Goal: Transaction & Acquisition: Purchase product/service

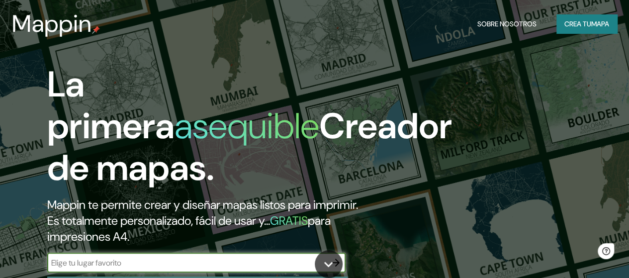
scroll to position [99, 0]
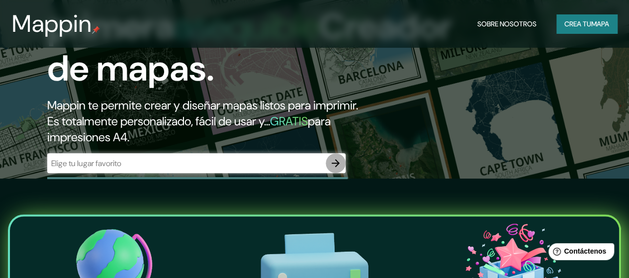
click at [336, 169] on icon "button" at bounding box center [336, 163] width 12 height 12
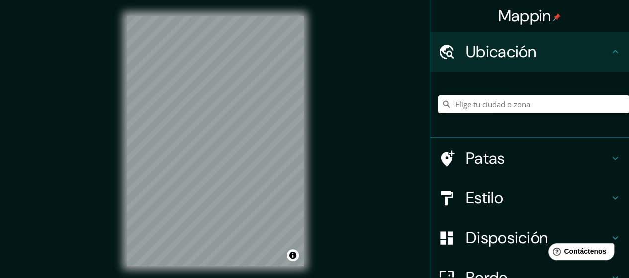
click at [523, 111] on input "Elige tu ciudad o zona" at bounding box center [533, 104] width 191 height 18
click at [524, 106] on input "Elige tu ciudad o zona" at bounding box center [533, 104] width 191 height 18
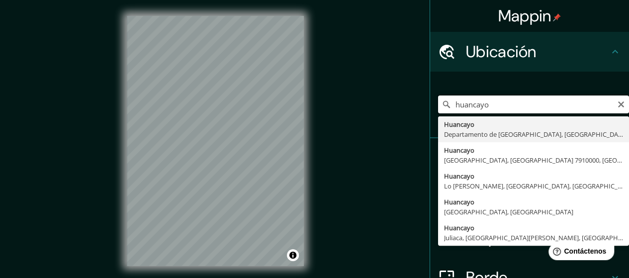
click at [514, 105] on input "huancayo" at bounding box center [533, 104] width 191 height 18
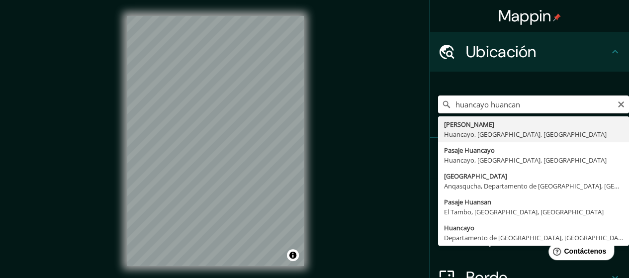
click at [524, 105] on input "huancayo huancan" at bounding box center [533, 104] width 191 height 18
click at [548, 107] on input "huancayo huancan" at bounding box center [533, 104] width 191 height 18
click at [513, 105] on input "huancayo huancan" at bounding box center [533, 104] width 191 height 18
drag, startPoint x: 482, startPoint y: 106, endPoint x: 420, endPoint y: 105, distance: 62.1
click at [420, 105] on div "Mappin Ubicación huancayo huancan wari [PERSON_NAME][GEOGRAPHIC_DATA], [GEOGRAP…" at bounding box center [314, 149] width 629 height 298
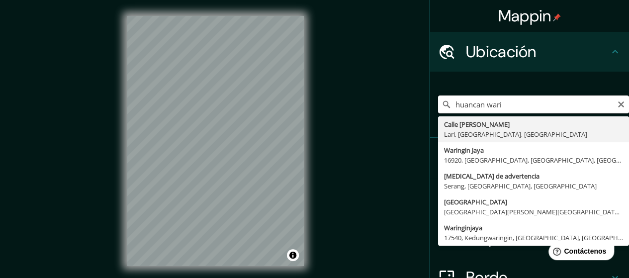
click at [512, 107] on input "huancan wari" at bounding box center [533, 104] width 191 height 18
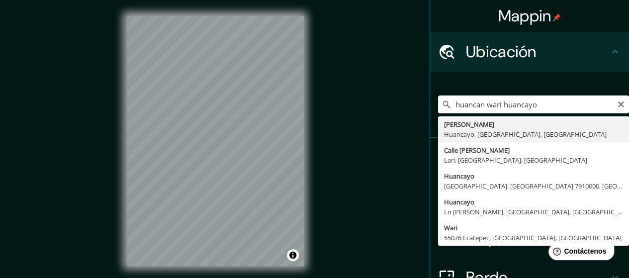
drag, startPoint x: 500, startPoint y: 103, endPoint x: 350, endPoint y: 81, distance: 151.4
click at [350, 81] on div "Mappin Ubicación huancan wari huancayo [PERSON_NAME][GEOGRAPHIC_DATA], [GEOGRAP…" at bounding box center [314, 149] width 629 height 298
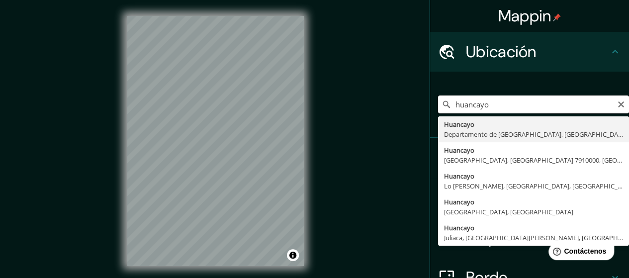
click at [501, 100] on input "huancayo" at bounding box center [533, 104] width 191 height 18
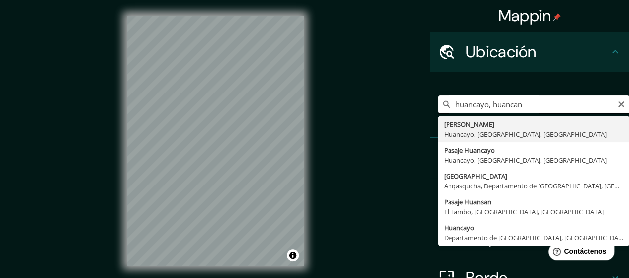
click at [529, 98] on input "huancayo, huancan" at bounding box center [533, 104] width 191 height 18
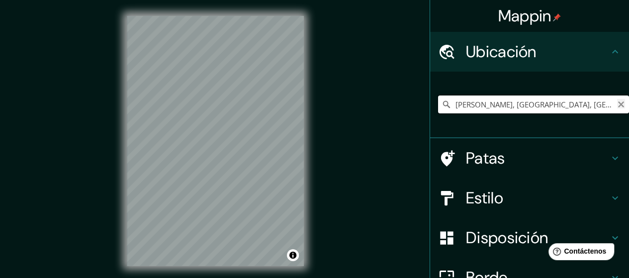
type input "[PERSON_NAME], [GEOGRAPHIC_DATA], [GEOGRAPHIC_DATA], [GEOGRAPHIC_DATA]"
click at [617, 104] on icon "Claro" at bounding box center [621, 104] width 8 height 8
click at [509, 104] on input "Elige tu ciudad o zona" at bounding box center [533, 104] width 191 height 18
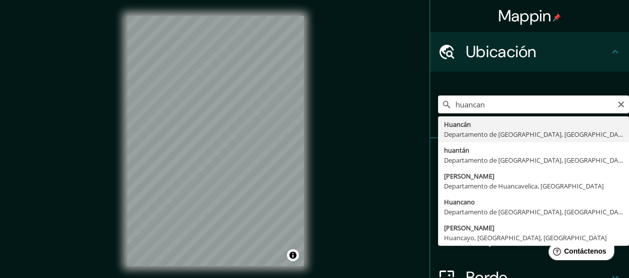
type input "Huancan, [GEOGRAPHIC_DATA], [GEOGRAPHIC_DATA]"
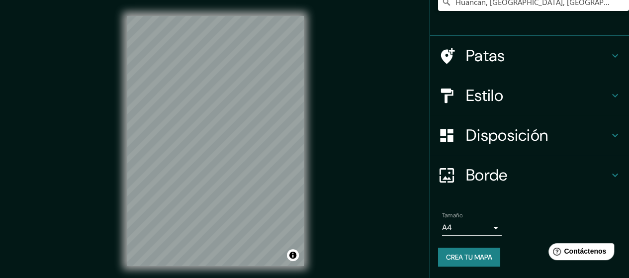
scroll to position [20, 0]
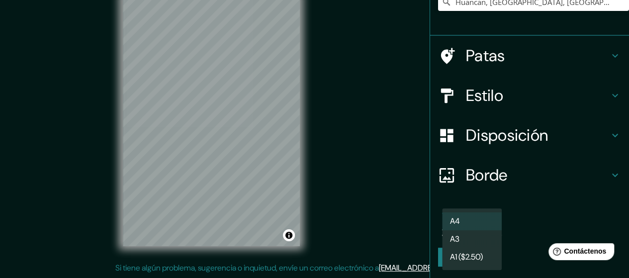
click at [485, 224] on body "Mappin Ubicación Huancan, [GEOGRAPHIC_DATA], [GEOGRAPHIC_DATA] Patas Estilo Dis…" at bounding box center [314, 119] width 629 height 278
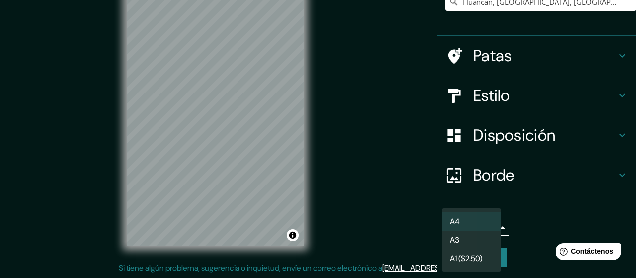
click at [475, 244] on li "A3" at bounding box center [472, 240] width 60 height 18
type input "a4"
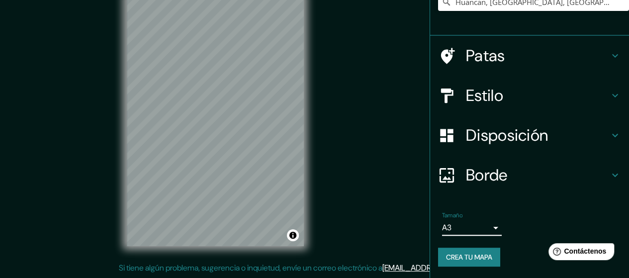
click at [608, 185] on div "Borde" at bounding box center [529, 175] width 199 height 40
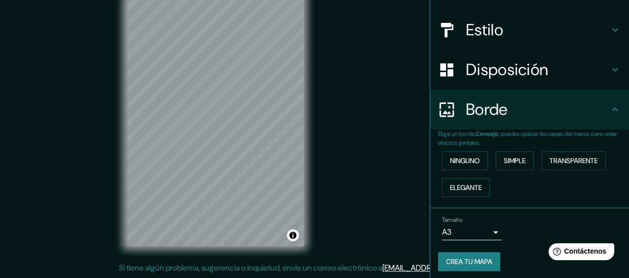
scroll to position [86, 0]
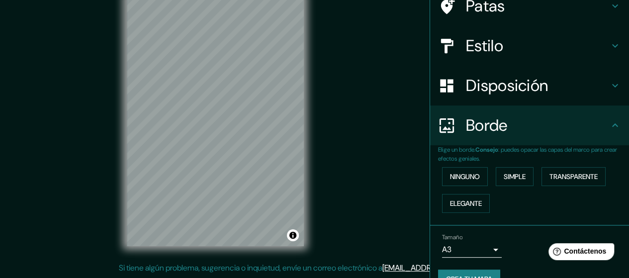
click at [609, 88] on icon at bounding box center [615, 86] width 12 height 12
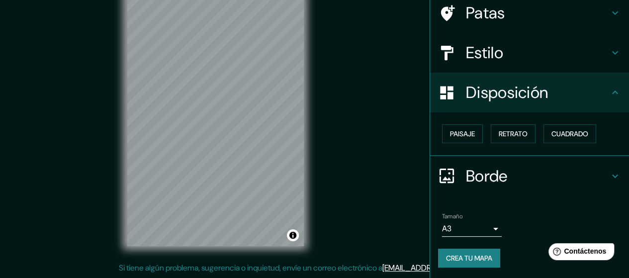
scroll to position [80, 0]
click at [612, 52] on icon at bounding box center [615, 52] width 6 height 3
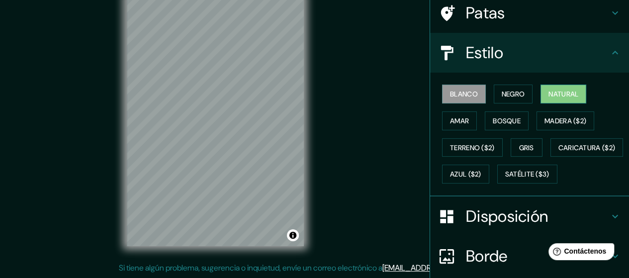
click at [554, 91] on font "Natural" at bounding box center [563, 93] width 30 height 9
